Goal: Transaction & Acquisition: Purchase product/service

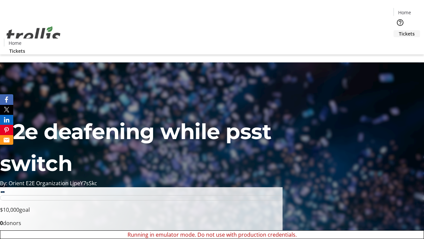
click at [399, 30] on span "Tickets" at bounding box center [407, 33] width 16 height 7
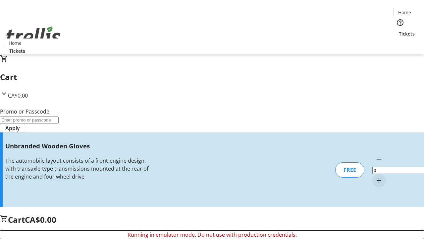
click at [375, 176] on mat-icon "Increment by one" at bounding box center [379, 180] width 8 height 8
type input "1"
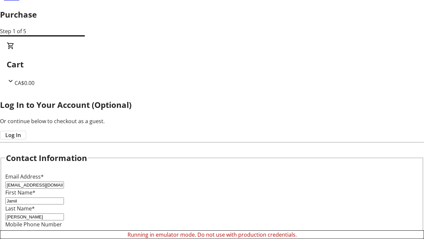
scroll to position [66, 0]
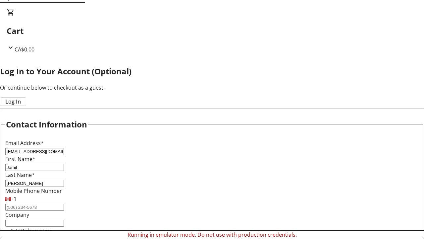
type input "[PERSON_NAME]"
